Goal: Find specific page/section: Find specific page/section

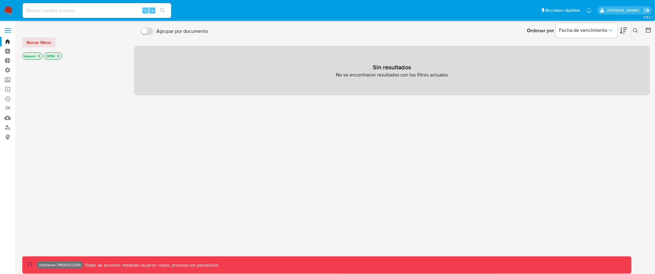
click at [98, 7] on input at bounding box center [97, 11] width 149 height 8
type input "assum.[PERSON_NAME]"
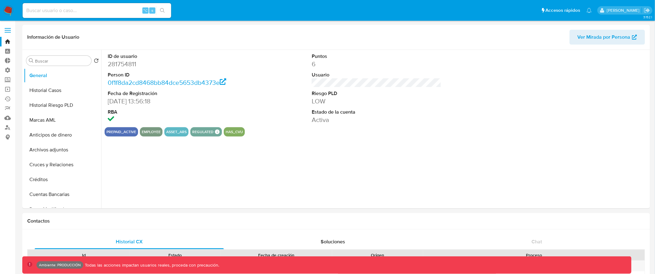
select select "10"
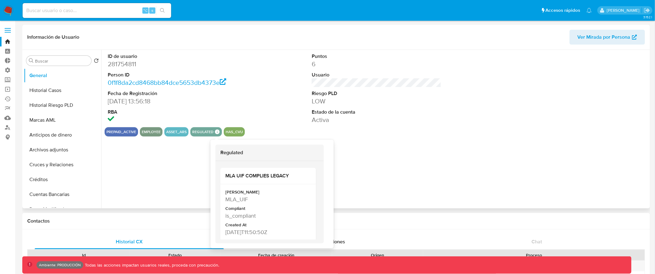
drag, startPoint x: 109, startPoint y: 131, endPoint x: 247, endPoint y: 131, distance: 138.4
click at [247, 131] on div "prepaid_active employee asset_ars regulated Regulated MLA UIF COMPLIES LEGACY M…" at bounding box center [377, 131] width 544 height 9
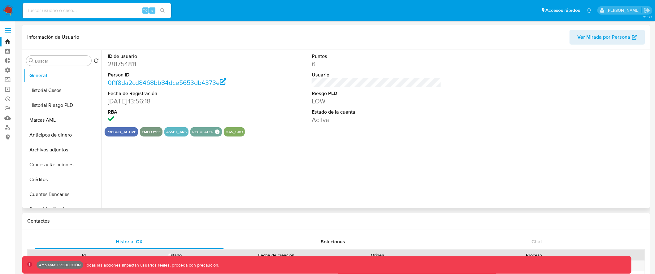
click at [596, 37] on span "Ver Mirada por Persona" at bounding box center [604, 37] width 53 height 15
